Goal: Contribute content: Contribute content

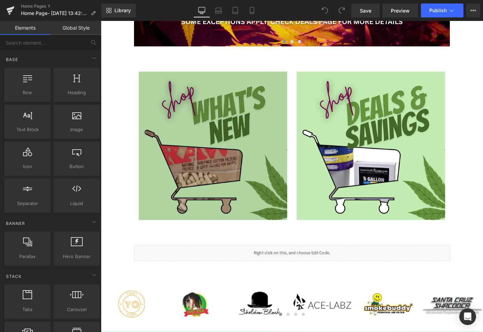
scroll to position [314, 0]
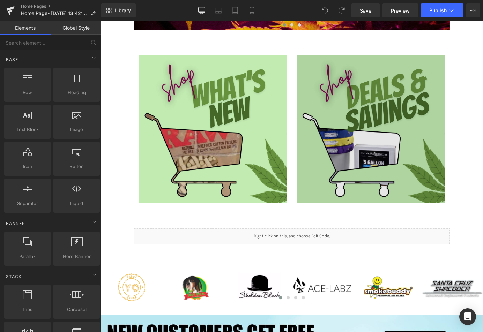
scroll to position [279, 0]
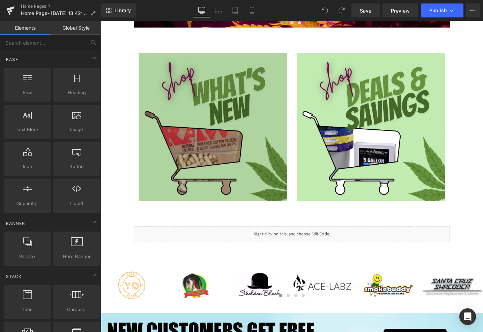
click at [276, 123] on img at bounding box center [225, 138] width 164 height 164
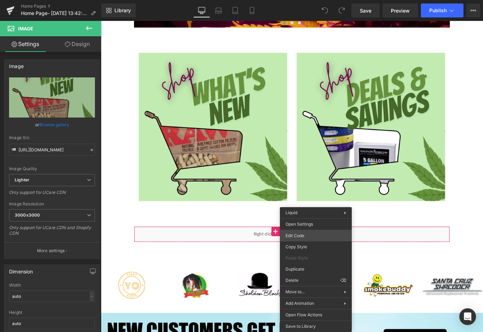
click at [311, 0] on div "You are previewing how the will restyle your page. You can not edit Elements in…" at bounding box center [241, 0] width 483 height 0
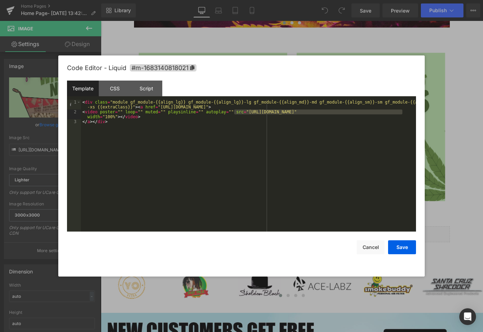
drag, startPoint x: 235, startPoint y: 112, endPoint x: 402, endPoint y: 114, distance: 166.9
click at [402, 114] on div "< div class = "module gf_module-{{align_lg}} gf_module-{{align_lg}}-lg gf_modul…" at bounding box center [248, 173] width 335 height 147
click at [401, 250] on button "Save" at bounding box center [402, 248] width 28 height 14
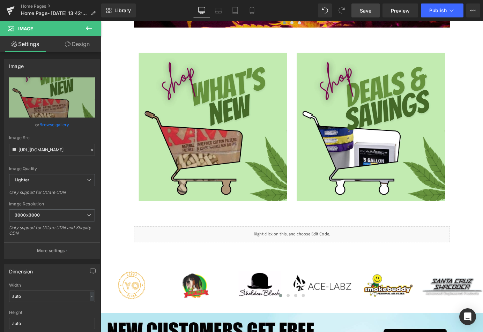
click at [363, 10] on span "Save" at bounding box center [366, 10] width 12 height 7
click at [401, 12] on span "Preview" at bounding box center [400, 10] width 19 height 7
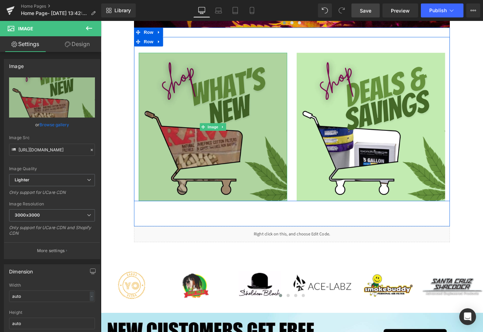
click at [230, 129] on img at bounding box center [225, 138] width 164 height 164
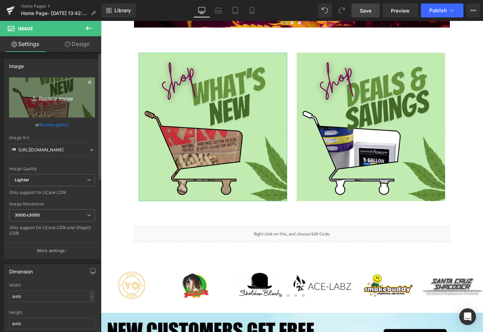
click at [56, 98] on icon "Replace Image" at bounding box center [52, 97] width 56 height 9
type input "C:\fakepath\Hello.png"
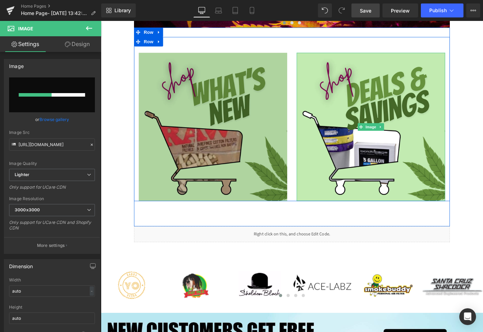
click at [380, 117] on img at bounding box center [399, 138] width 164 height 164
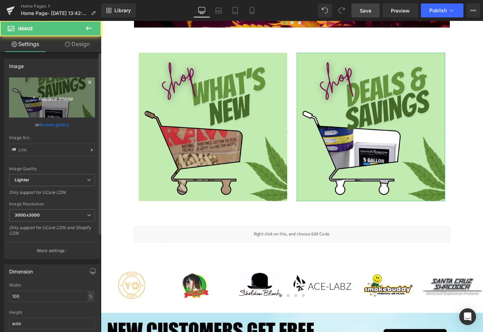
type input "https://ucarecdn.com/99627220-43b3-49a2-9213-f2edde3893b5/-/format/auto/-/previ…"
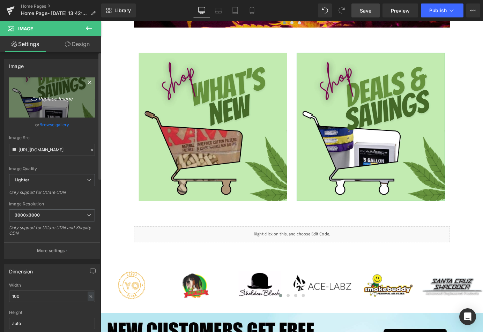
click at [53, 101] on icon "Replace Image" at bounding box center [52, 97] width 56 height 9
type input "C:\fakepath\Hello (1).png"
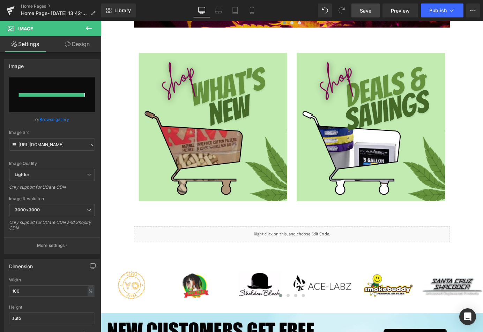
type input "https://ucarecdn.com/93ca97a9-f3a6-41b9-ae9c-863b940b6d69/-/format/auto/-/previ…"
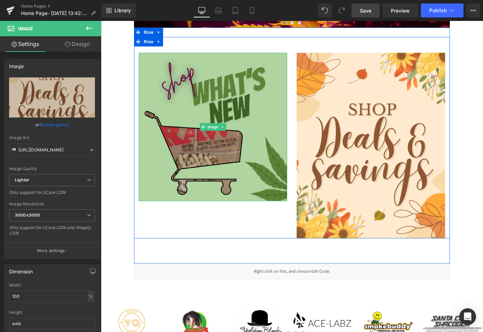
click at [248, 78] on img at bounding box center [225, 138] width 164 height 164
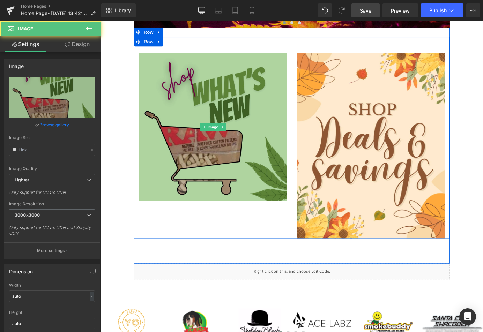
type input "https://ucarecdn.com/356cee48-c194-46aa-8db3-32e7d91a5845/-/format/auto/-/previ…"
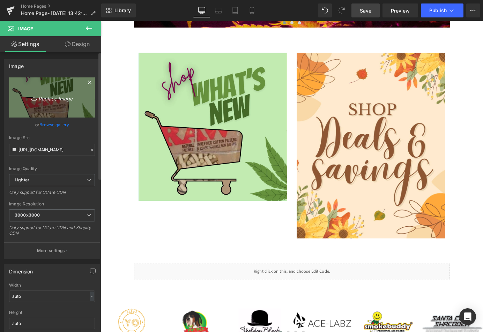
click at [46, 98] on icon "Replace Image" at bounding box center [52, 97] width 56 height 9
type input "C:\fakepath\Hello.png"
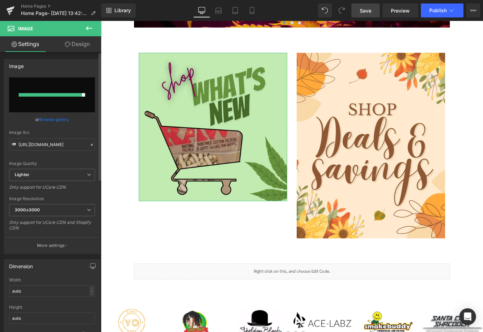
click at [63, 118] on link "Browse gallery" at bounding box center [54, 120] width 30 height 12
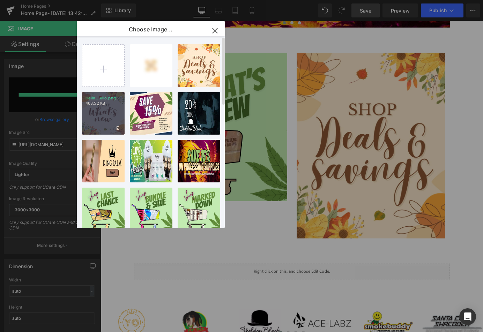
click at [106, 107] on div "Hello...ello.png 463.52 KB" at bounding box center [103, 113] width 43 height 43
type input "https://ucarecdn.com/7104ba68-e543-4a9f-98fc-58c69ed2485b/-/format/auto/-/previ…"
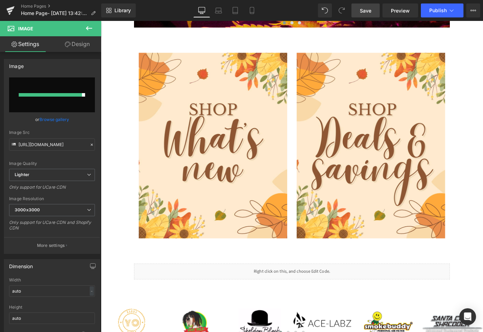
click at [370, 15] on link "Save" at bounding box center [366, 10] width 28 height 14
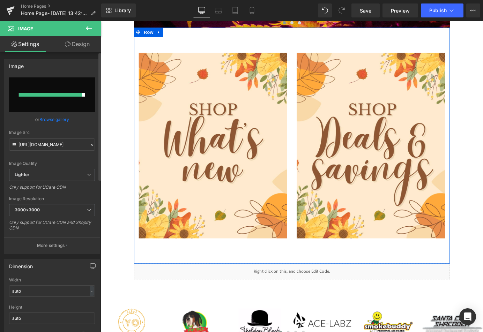
scroll to position [175, 0]
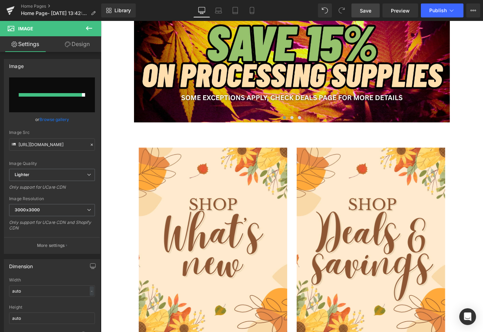
click at [361, 13] on span "Save" at bounding box center [366, 10] width 12 height 7
click at [412, 9] on link "Preview" at bounding box center [401, 10] width 36 height 14
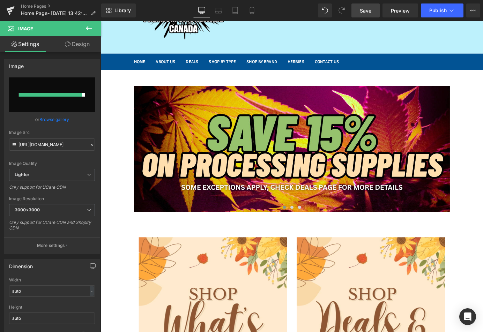
scroll to position [0, 0]
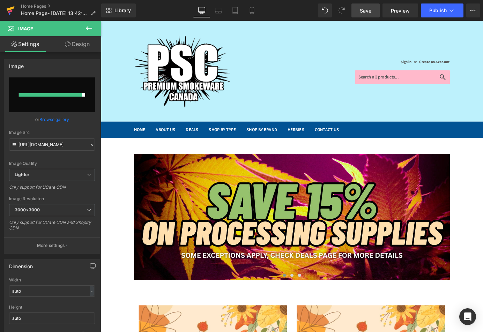
click at [8, 7] on icon at bounding box center [10, 10] width 8 height 17
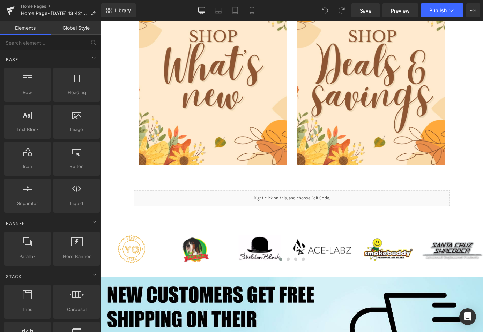
scroll to position [244, 0]
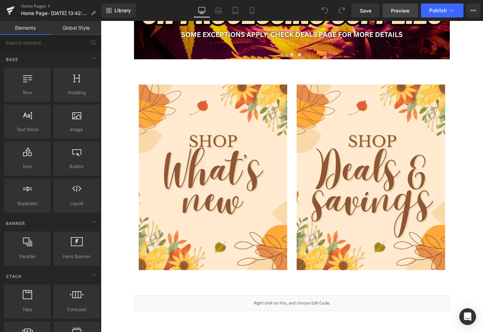
click at [397, 9] on span "Preview" at bounding box center [400, 10] width 19 height 7
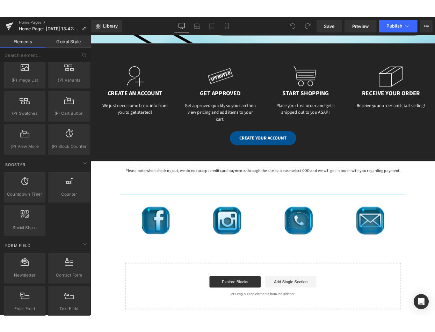
scroll to position [943, 0]
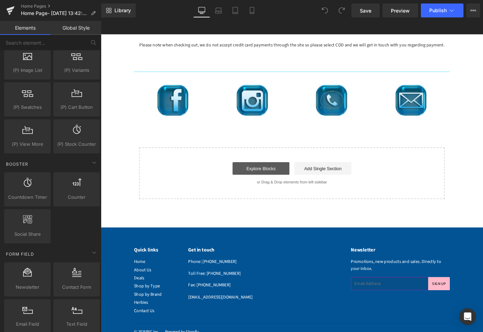
click at [284, 188] on link "Explore Blocks" at bounding box center [278, 184] width 63 height 14
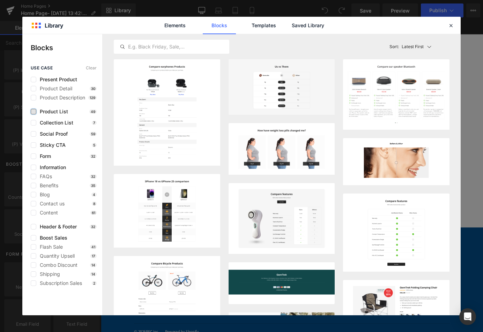
click at [32, 113] on label at bounding box center [34, 112] width 6 height 6
click at [34, 112] on input "checkbox" at bounding box center [34, 112] width 0 height 0
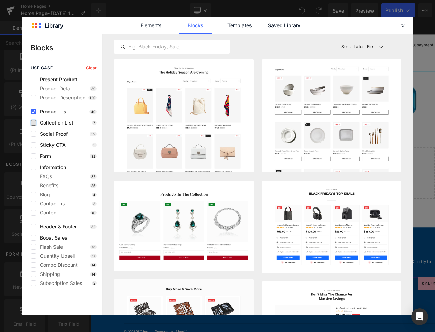
click at [34, 123] on label at bounding box center [34, 123] width 6 height 6
click at [34, 123] on input "checkbox" at bounding box center [34, 123] width 0 height 0
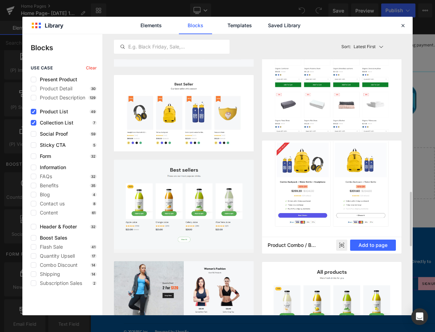
scroll to position [454, 0]
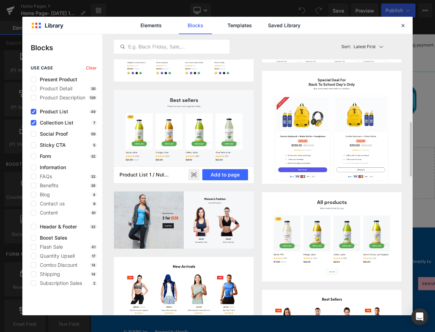
click at [213, 130] on img at bounding box center [184, 136] width 140 height 93
click at [222, 172] on button "Add to page" at bounding box center [225, 174] width 46 height 11
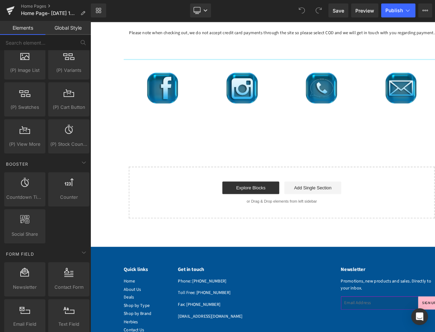
scroll to position [984, 0]
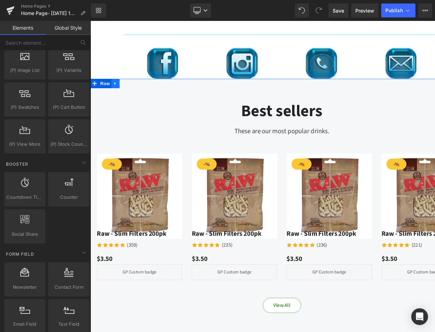
click at [117, 91] on icon at bounding box center [118, 90] width 5 height 5
click at [134, 91] on icon at bounding box center [136, 90] width 5 height 5
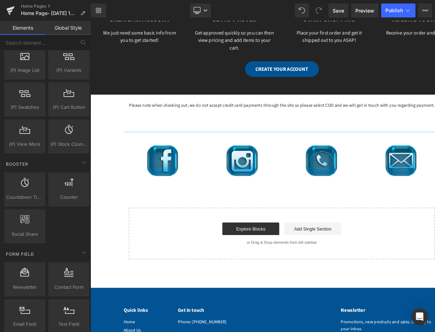
scroll to position [876, 0]
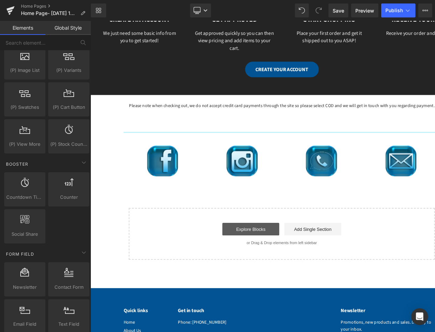
click at [272, 253] on link "Explore Blocks" at bounding box center [267, 251] width 63 height 14
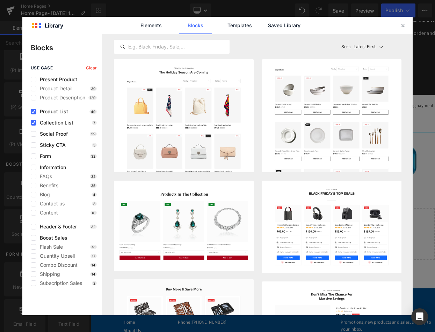
click at [58, 299] on div "use case Clear Present Product Product Detail 30 Product Description 129 Produc…" at bounding box center [62, 191] width 80 height 250
drag, startPoint x: 403, startPoint y: 23, endPoint x: 337, endPoint y: 10, distance: 67.3
click at [403, 23] on icon at bounding box center [403, 25] width 6 height 6
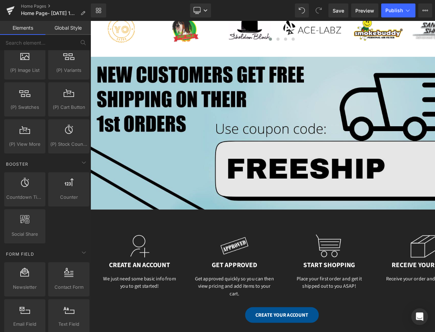
scroll to position [596, 0]
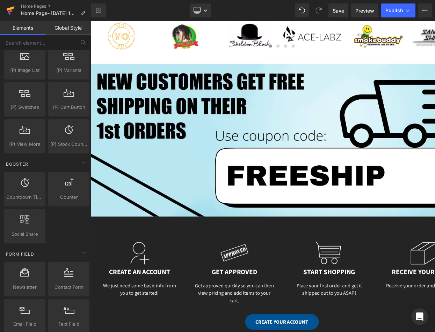
click at [13, 7] on icon at bounding box center [11, 8] width 8 height 5
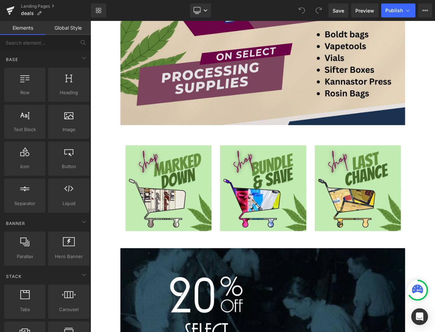
scroll to position [314, 0]
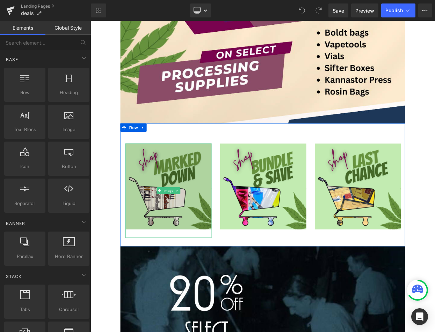
click at [200, 191] on img at bounding box center [185, 229] width 105 height 116
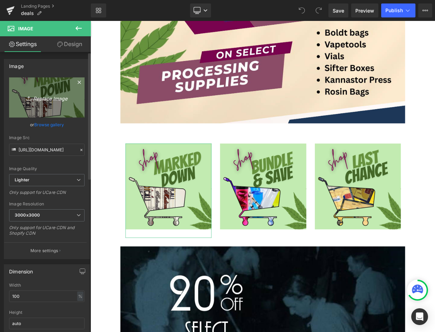
click at [49, 100] on icon "Replace Image" at bounding box center [47, 97] width 56 height 9
type input "C:\fakepath\Hello (2).png"
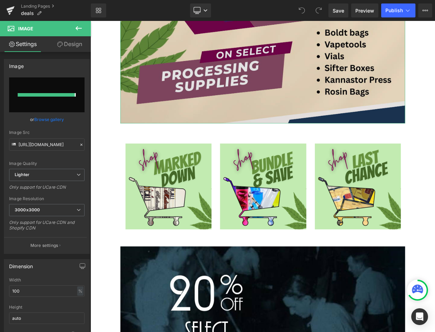
type input "[URL][DOMAIN_NAME]"
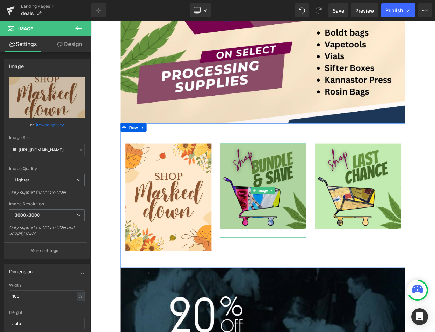
click at [291, 201] on img at bounding box center [301, 229] width 105 height 116
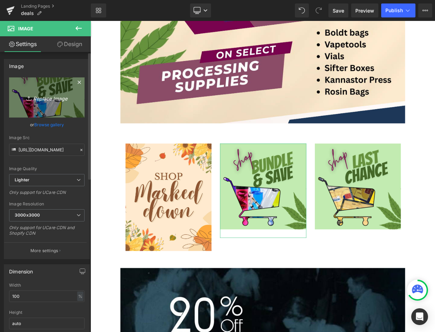
click at [40, 92] on link "Replace Image" at bounding box center [46, 98] width 75 height 40
type input "C:\fakepath\Hello (4).png"
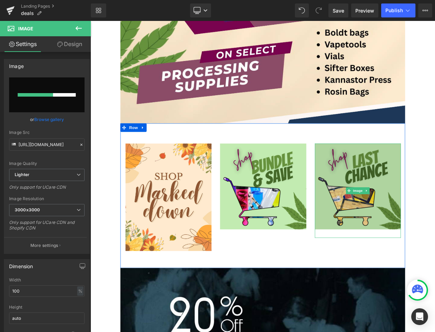
click at [395, 197] on img at bounding box center [418, 229] width 105 height 116
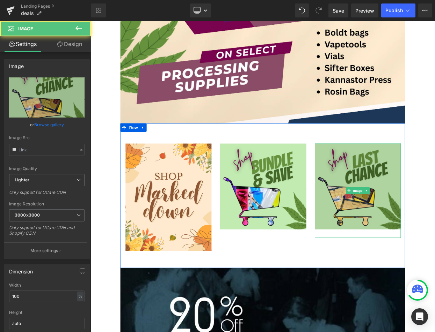
type input "[URL][DOMAIN_NAME]"
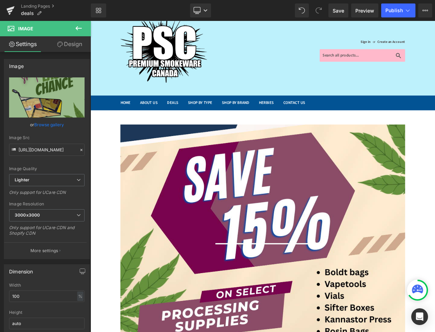
scroll to position [0, 0]
